Goal: Information Seeking & Learning: Learn about a topic

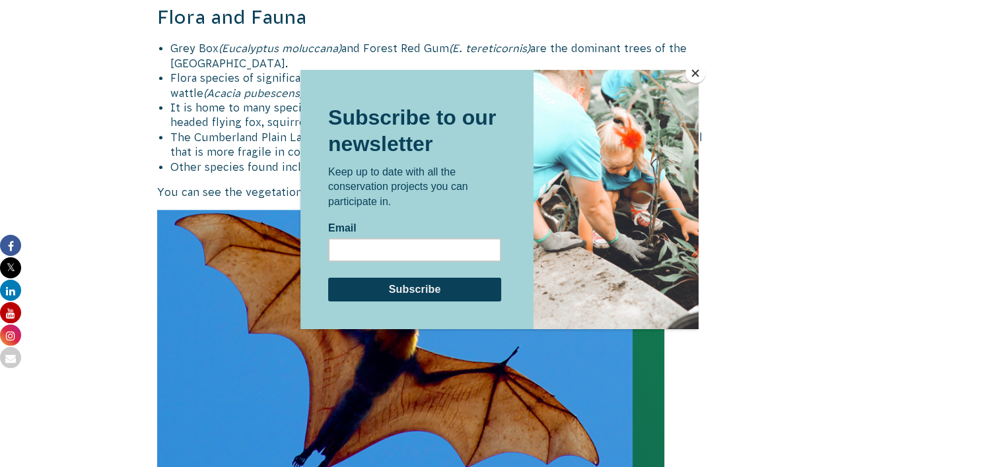
scroll to position [1320, 0]
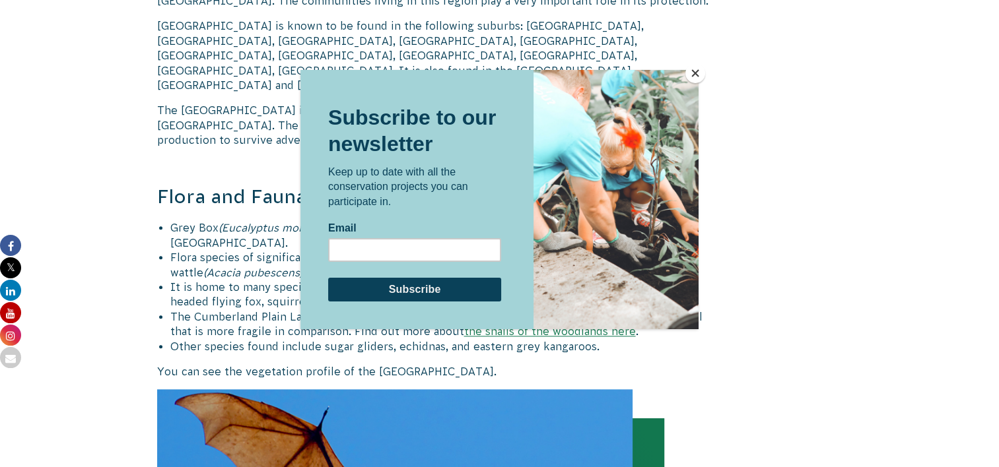
click at [698, 72] on button "Close" at bounding box center [695, 73] width 20 height 20
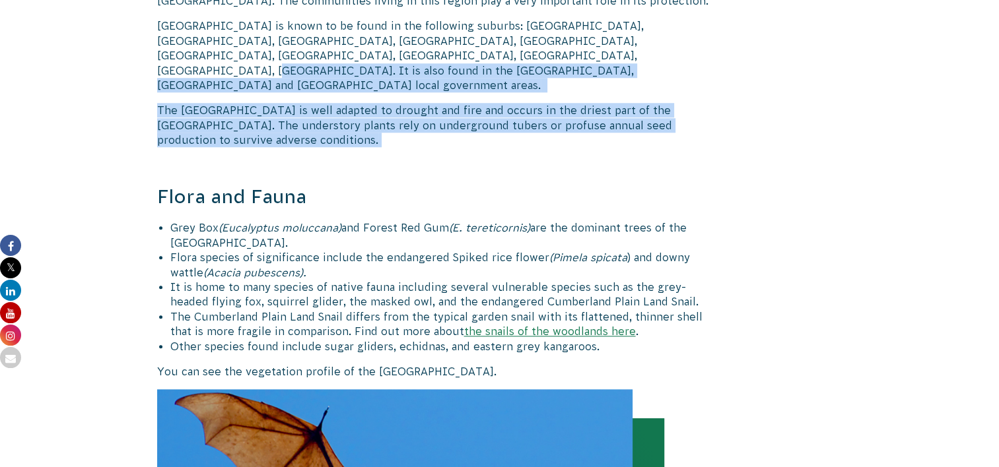
drag, startPoint x: 403, startPoint y: 99, endPoint x: 413, endPoint y: 50, distance: 50.6
click at [413, 50] on div "The [GEOGRAPHIC_DATA] are a very special and unique landscape, in [GEOGRAPHIC_D…" at bounding box center [440, 349] width 566 height 2680
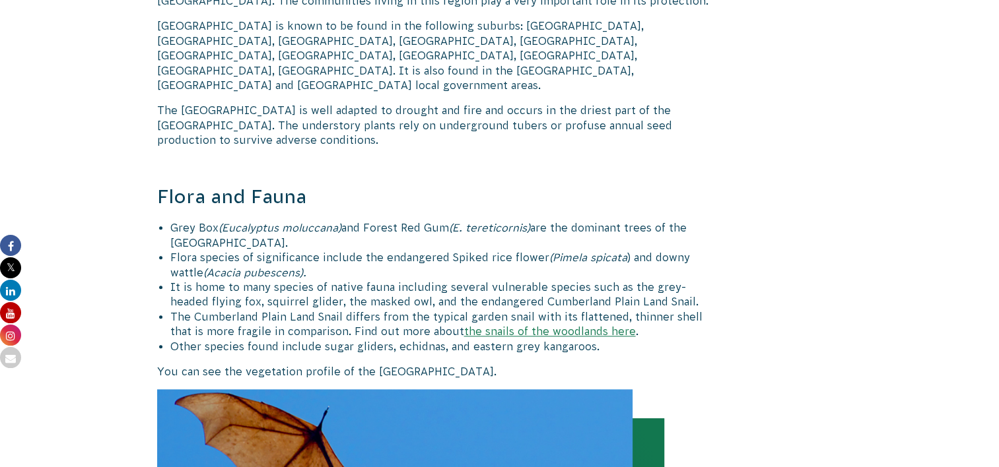
drag, startPoint x: 413, startPoint y: 50, endPoint x: 401, endPoint y: 122, distance: 73.7
click at [401, 122] on div "The [GEOGRAPHIC_DATA] are a very special and unique landscape, in [GEOGRAPHIC_D…" at bounding box center [440, 349] width 566 height 2680
drag, startPoint x: 316, startPoint y: 274, endPoint x: 314, endPoint y: 316, distance: 42.3
click at [314, 316] on ul "Grey Box (Eucalyptus moluccana) and Forest Red Gum (E. tereticornis) are the do…" at bounding box center [446, 286] width 553 height 133
click at [314, 341] on span "Other species found include sugar gliders, echidnas, and eastern grey kangaroos." at bounding box center [384, 347] width 429 height 12
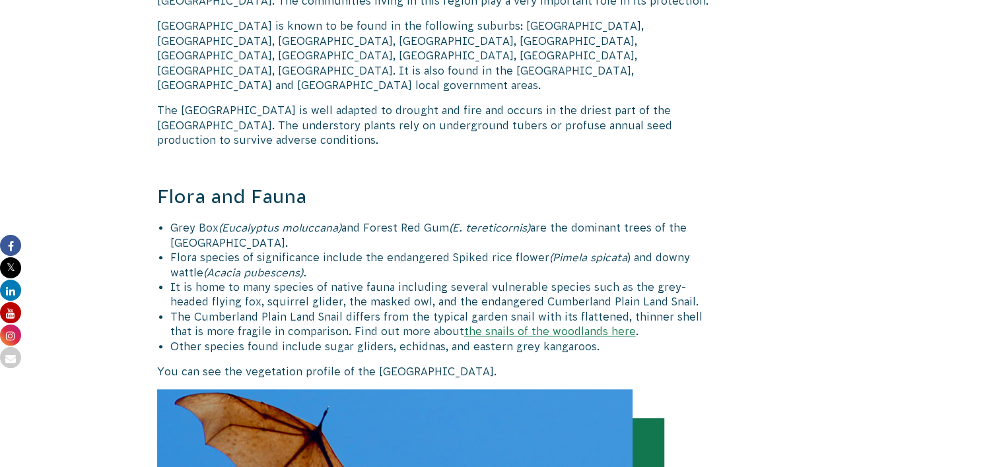
click at [234, 341] on span "Other species found include sugar gliders, echidnas, and eastern grey kangaroos." at bounding box center [384, 347] width 429 height 12
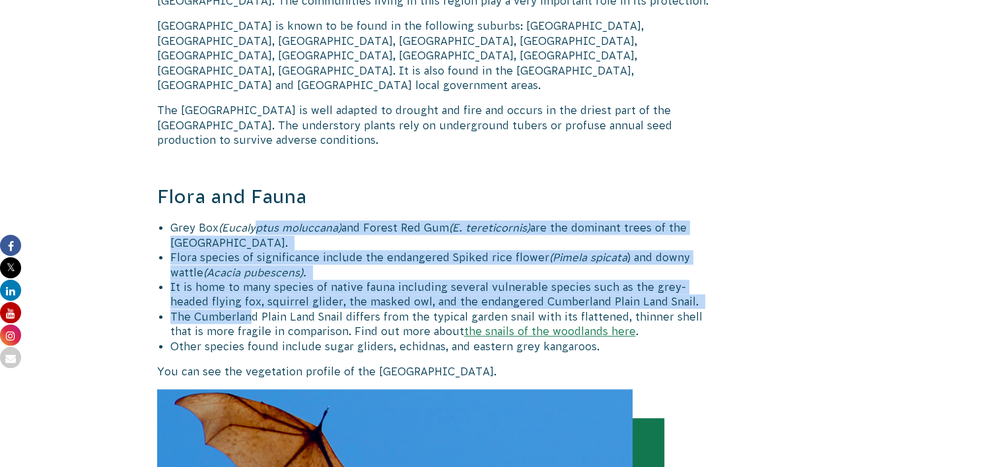
drag, startPoint x: 253, startPoint y: 287, endPoint x: 257, endPoint y: 190, distance: 97.1
click at [257, 190] on div "The [GEOGRAPHIC_DATA] are a very special and unique landscape, in [GEOGRAPHIC_D…" at bounding box center [440, 349] width 566 height 2680
click at [257, 191] on div "The [GEOGRAPHIC_DATA] are a very special and unique landscape, in [GEOGRAPHIC_D…" at bounding box center [440, 349] width 566 height 2680
click at [268, 267] on span "(Acacia pubescens)." at bounding box center [254, 273] width 103 height 12
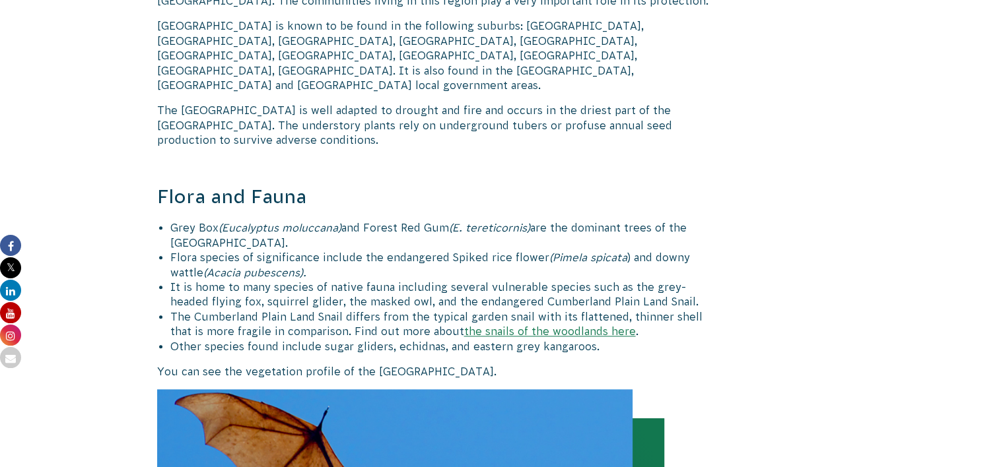
click at [273, 310] on li "The Cumberland Plain Land Snail differs from the typical garden snail with its …" at bounding box center [446, 325] width 553 height 30
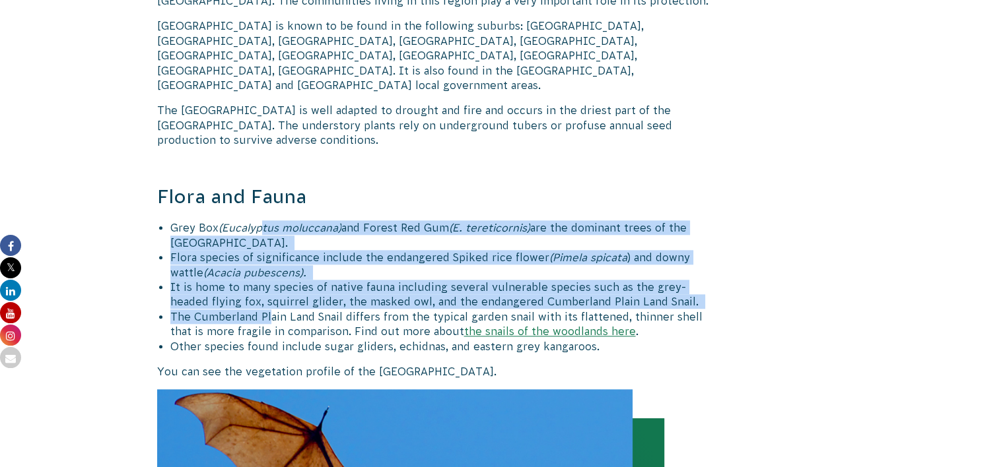
drag, startPoint x: 267, startPoint y: 284, endPoint x: 264, endPoint y: 198, distance: 86.5
click at [264, 220] on ul "Grey Box (Eucalyptus moluccana) and Forest Red Gum (E. tereticornis) are the do…" at bounding box center [446, 286] width 553 height 133
click at [264, 222] on span "(Eucalyptus moluccana)" at bounding box center [279, 228] width 123 height 12
click at [265, 250] on li "Flora species of significance include the endangered Spiked rice flower (Pimela…" at bounding box center [446, 265] width 553 height 30
click at [238, 280] on li "It is home to many species of native fauna including several vulnerable species…" at bounding box center [446, 295] width 553 height 30
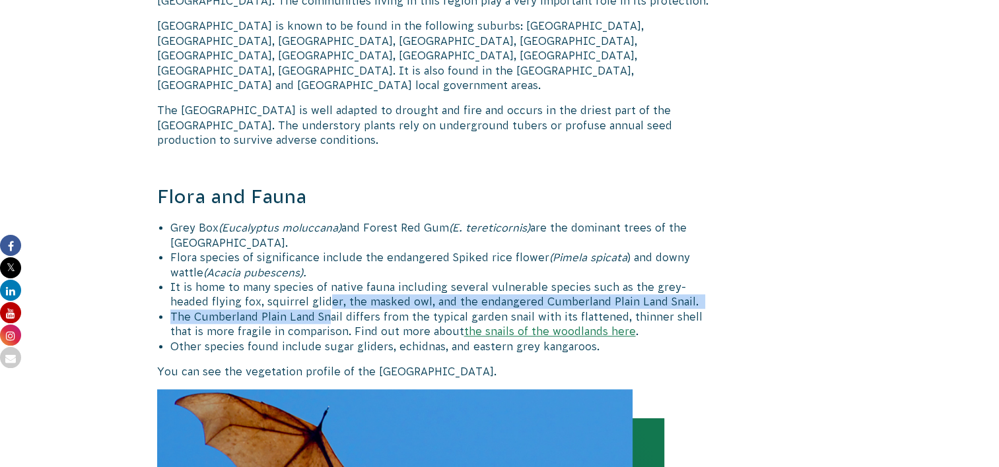
drag, startPoint x: 294, startPoint y: 278, endPoint x: 329, endPoint y: 289, distance: 36.1
click at [329, 289] on ul "Grey Box (Eucalyptus moluccana) and Forest Red Gum (E. tereticornis) are the do…" at bounding box center [446, 286] width 553 height 133
click at [331, 311] on span "The Cumberland Plain Land Snail differs from the typical garden snail with its …" at bounding box center [436, 324] width 532 height 26
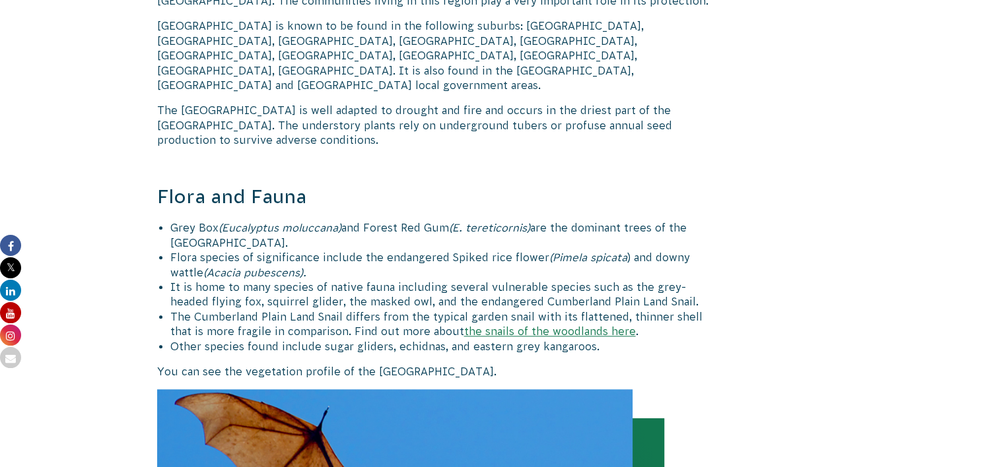
click at [329, 341] on span "Other species found include sugar gliders, echidnas, and eastern grey kangaroos." at bounding box center [384, 347] width 429 height 12
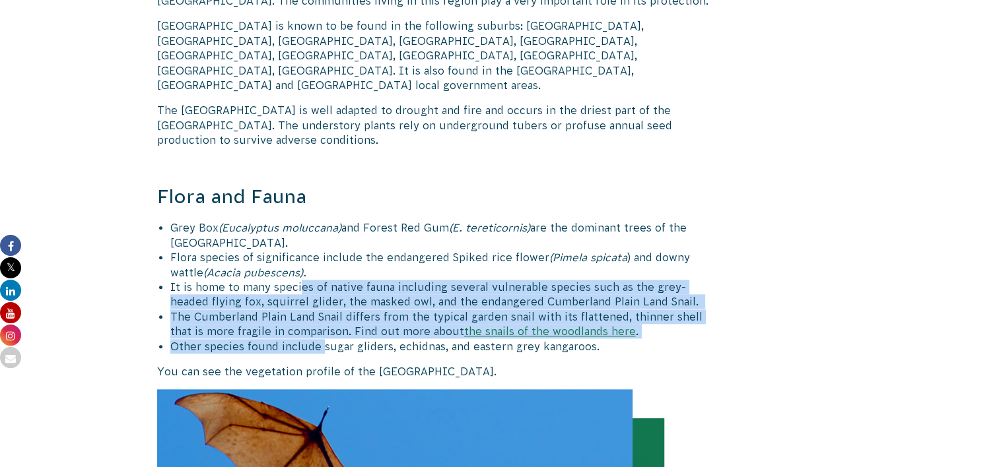
drag, startPoint x: 317, startPoint y: 309, endPoint x: 301, endPoint y: 251, distance: 60.4
click at [301, 251] on ul "Grey Box (Eucalyptus moluccana) and Forest Red Gum (E. tereticornis) are the do…" at bounding box center [446, 286] width 553 height 133
click at [301, 280] on li "It is home to many species of native fauna including several vulnerable species…" at bounding box center [446, 295] width 553 height 30
click at [300, 311] on span "The Cumberland Plain Land Snail differs from the typical garden snail with its …" at bounding box center [436, 324] width 532 height 26
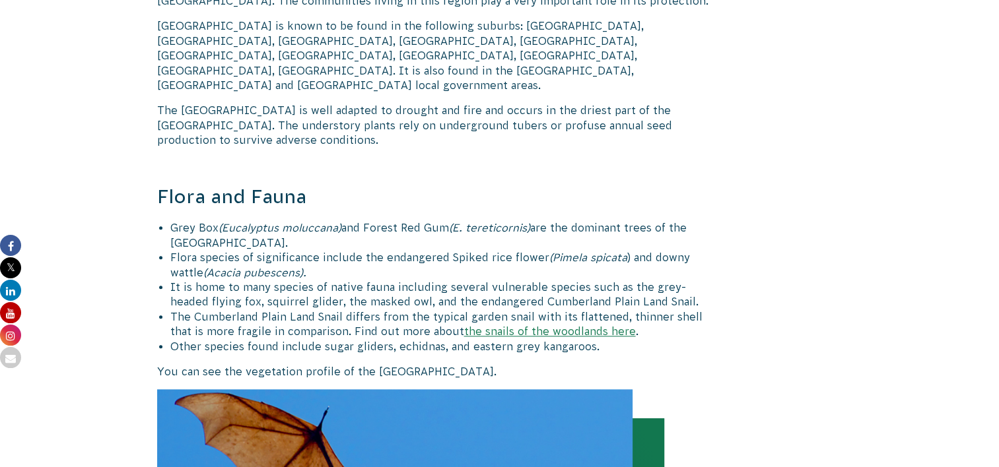
click at [302, 341] on span "Other species found include sugar gliders, echidnas, and eastern grey kangaroos." at bounding box center [384, 347] width 429 height 12
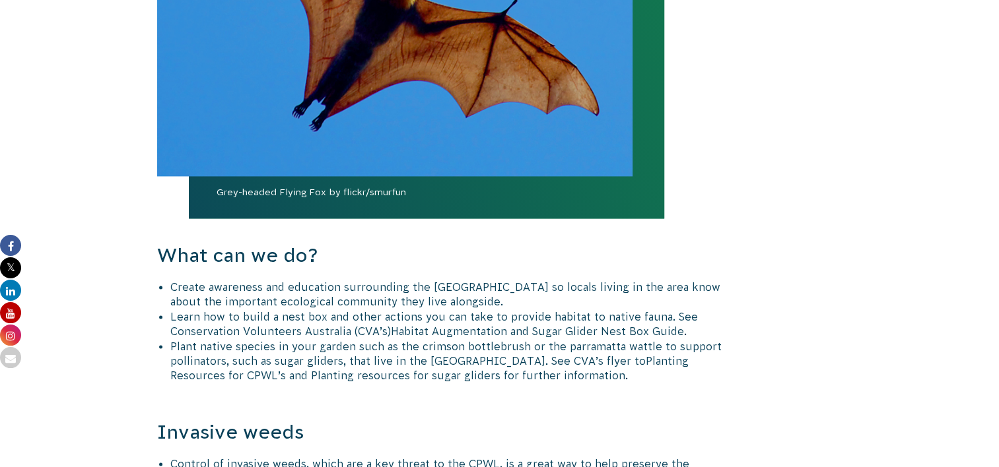
scroll to position [1848, 0]
